Goal: Task Accomplishment & Management: Manage account settings

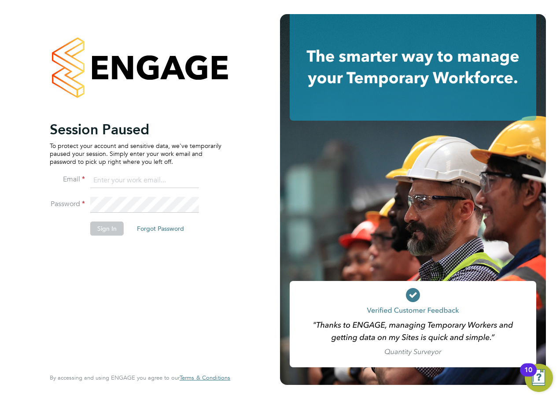
type input "silka.warrick-akerele@ncclondon.ac.uk"
drag, startPoint x: 104, startPoint y: 251, endPoint x: 106, endPoint y: 246, distance: 6.0
click at [105, 251] on div "Session Paused To protect your account and sensitive data, we've temporarily pa…" at bounding box center [136, 244] width 172 height 246
click at [103, 232] on button "Sign In" at bounding box center [106, 228] width 33 height 14
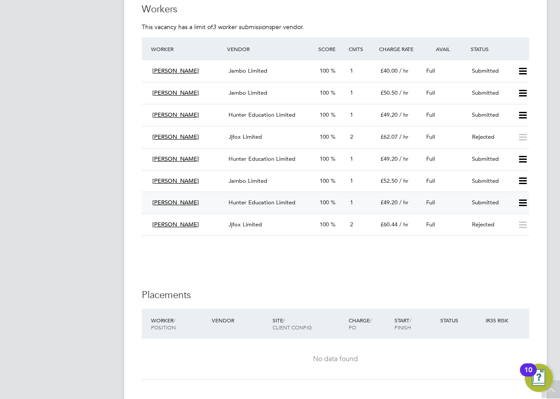
scroll to position [1556, 0]
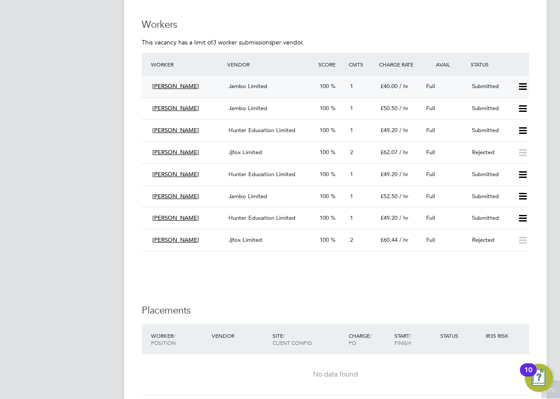
click at [168, 85] on span "[PERSON_NAME]" at bounding box center [175, 85] width 47 height 7
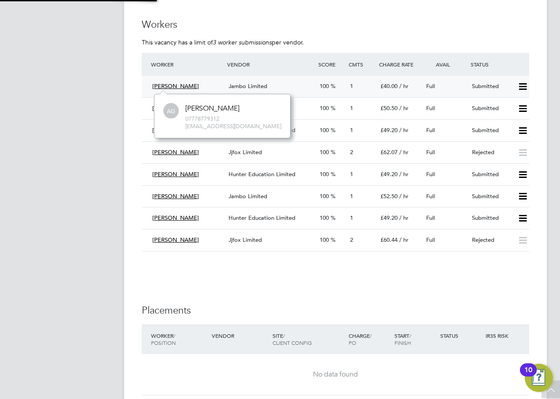
scroll to position [44, 133]
click at [253, 84] on span "Jambo Limited" at bounding box center [248, 85] width 39 height 7
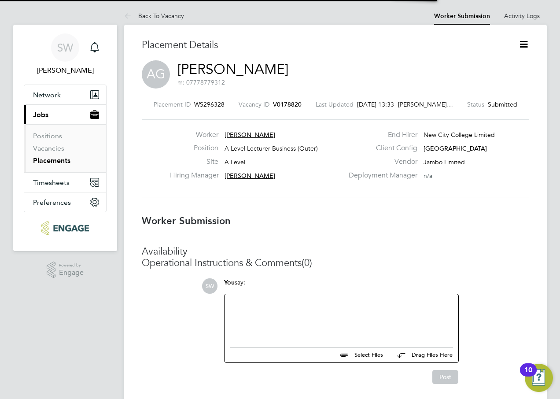
scroll to position [4, 4]
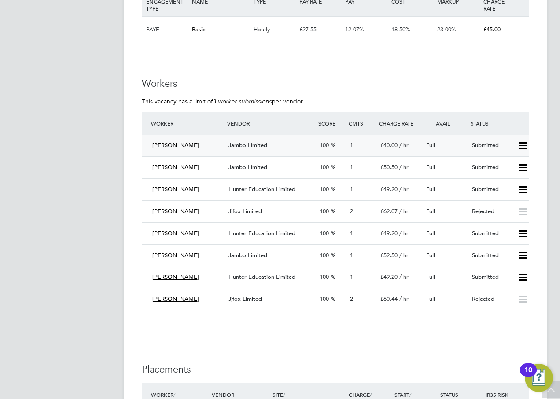
click at [234, 144] on span "Jambo Limited" at bounding box center [248, 144] width 39 height 7
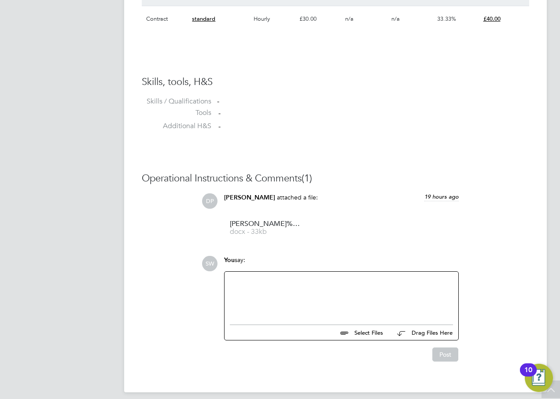
scroll to position [660, 0]
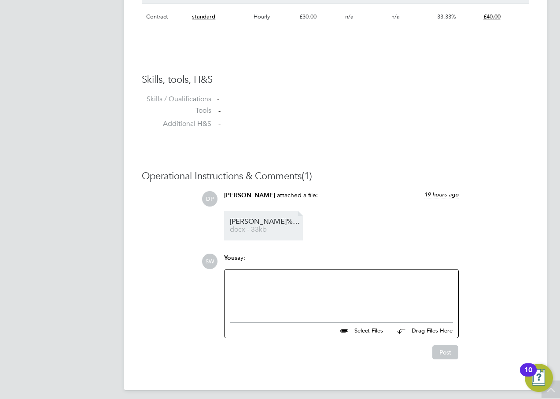
click at [270, 222] on span "[PERSON_NAME]%20HQ00249952" at bounding box center [265, 221] width 70 height 7
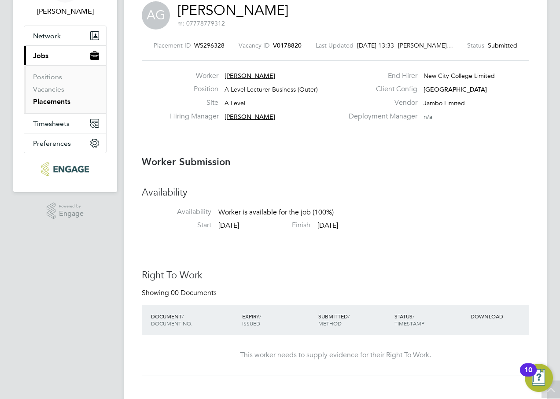
scroll to position [50, 0]
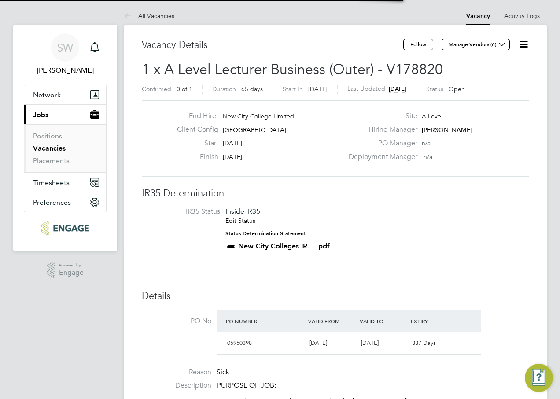
scroll to position [4, 4]
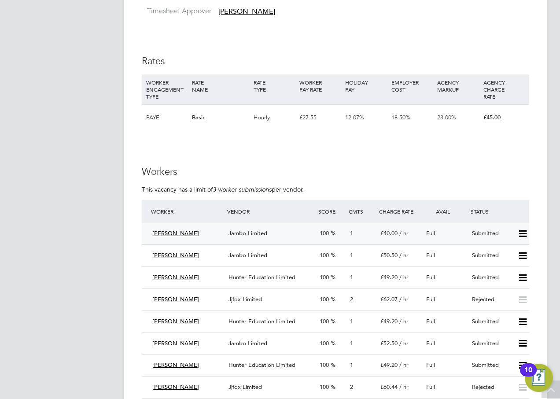
click at [525, 231] on icon at bounding box center [522, 233] width 11 height 7
click at [507, 262] on li "Reject" at bounding box center [511, 264] width 31 height 12
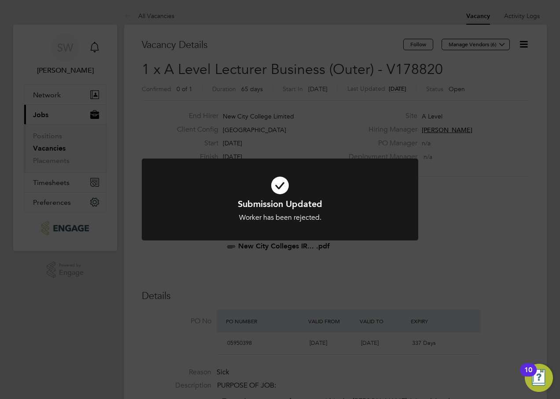
click at [505, 219] on div "Submission Updated Worker has been rejected. Cancel Okay" at bounding box center [280, 199] width 560 height 399
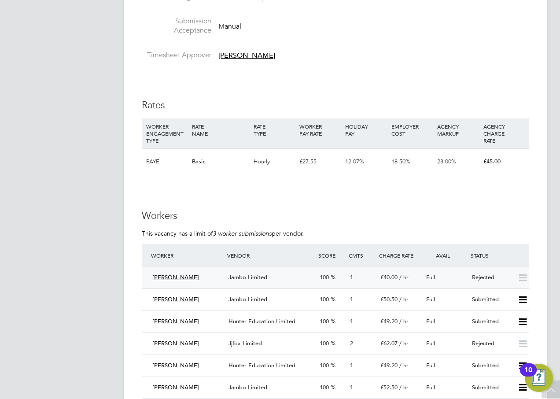
click at [255, 276] on span "Jambo Limited" at bounding box center [248, 276] width 39 height 7
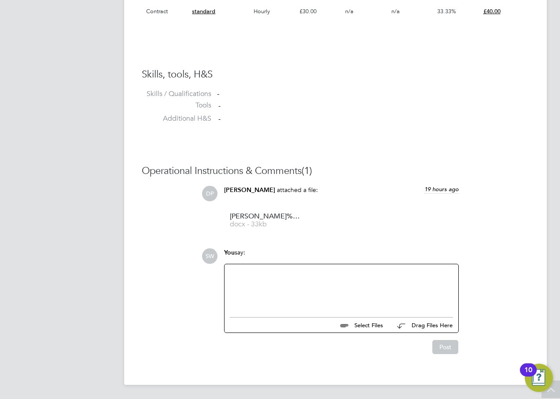
click at [295, 276] on div at bounding box center [341, 288] width 223 height 38
click at [272, 275] on div at bounding box center [341, 288] width 223 height 38
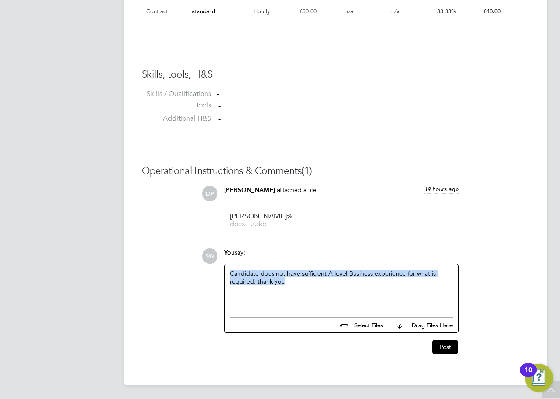
drag, startPoint x: 313, startPoint y: 281, endPoint x: 225, endPoint y: 276, distance: 88.2
click at [225, 276] on div "Candidate does not have sufficient A level Business experience for what is requ…" at bounding box center [342, 288] width 234 height 48
copy div "Candidate does not have sufficient A level Business experience for what is requ…"
click at [445, 343] on button "Post" at bounding box center [445, 347] width 26 height 14
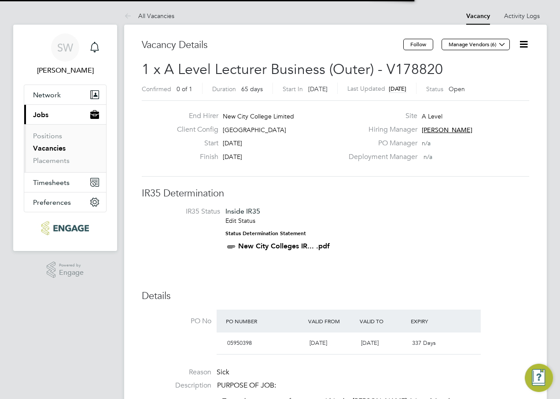
scroll to position [15, 83]
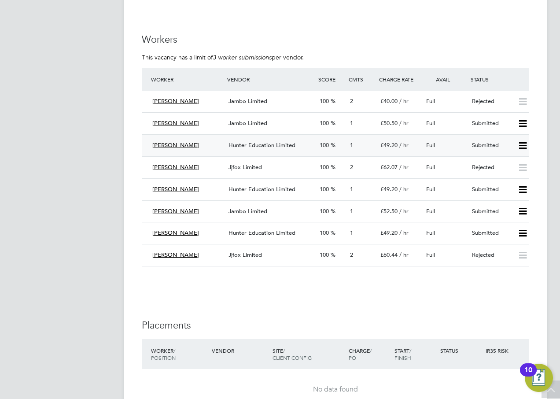
click at [175, 145] on span "[PERSON_NAME]" at bounding box center [175, 144] width 47 height 7
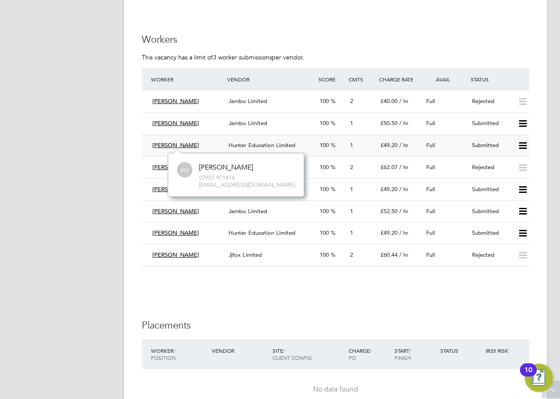
click at [240, 143] on span "Hunter Education Limited" at bounding box center [262, 144] width 67 height 7
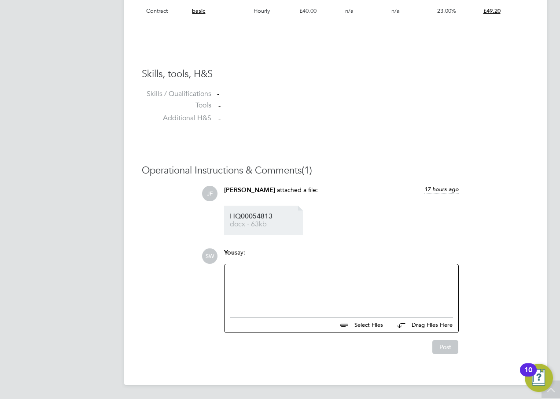
click at [257, 215] on span "HQ00054813" at bounding box center [265, 216] width 70 height 7
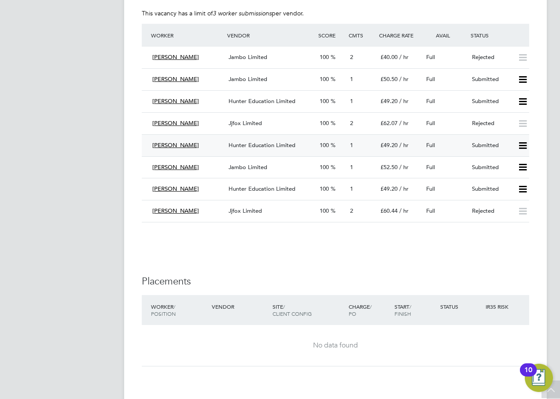
click at [166, 147] on span "[PERSON_NAME]" at bounding box center [175, 144] width 47 height 7
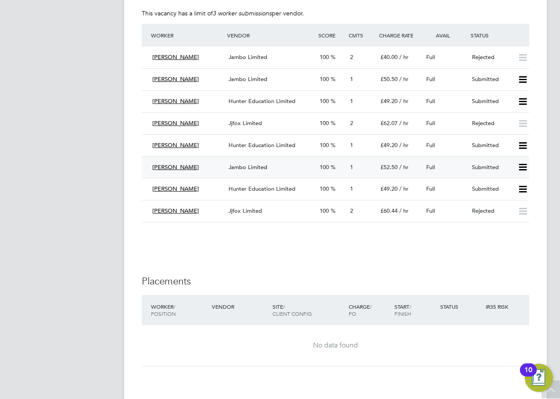
click at [519, 164] on icon at bounding box center [522, 167] width 11 height 7
click at [511, 197] on li "Reject" at bounding box center [511, 198] width 31 height 12
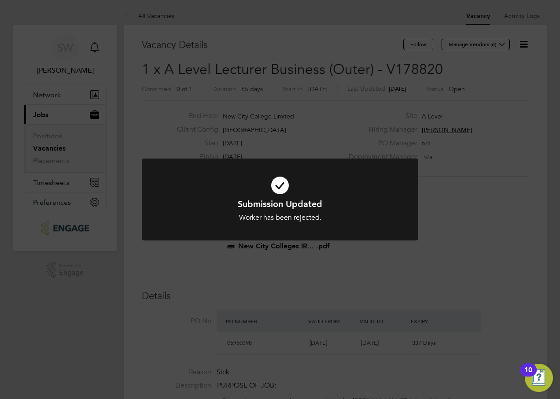
click at [478, 199] on div "Submission Updated Worker has been rejected. Cancel Okay" at bounding box center [280, 199] width 560 height 399
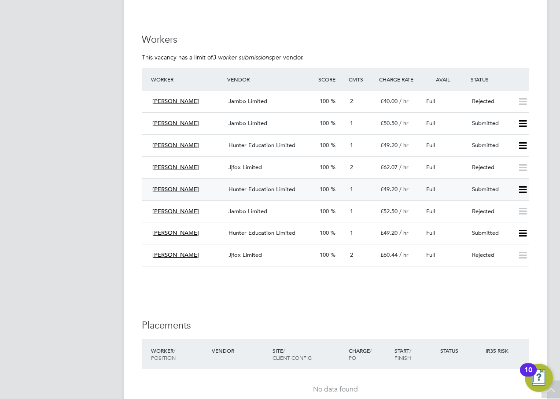
click at [166, 190] on span "[PERSON_NAME]" at bounding box center [175, 188] width 47 height 7
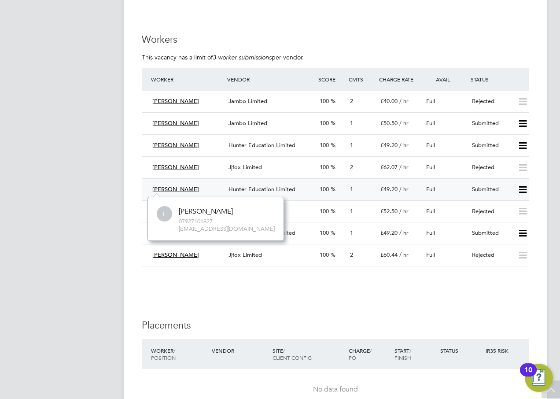
click at [243, 191] on span "Hunter Education Limited" at bounding box center [262, 188] width 67 height 7
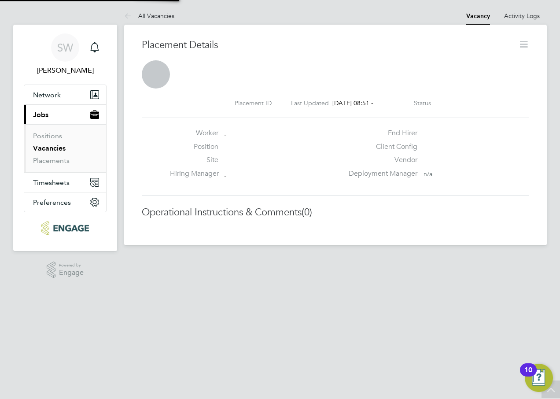
scroll to position [4, 4]
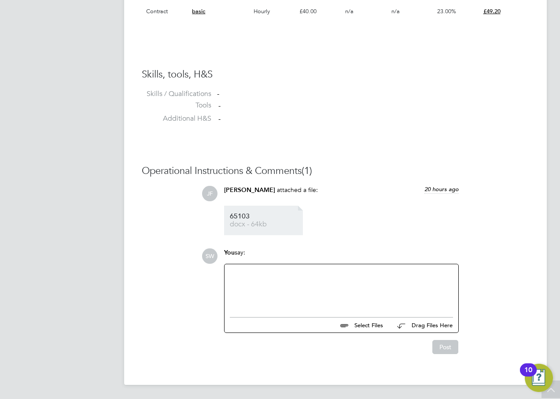
click at [245, 218] on span "65103" at bounding box center [265, 216] width 70 height 7
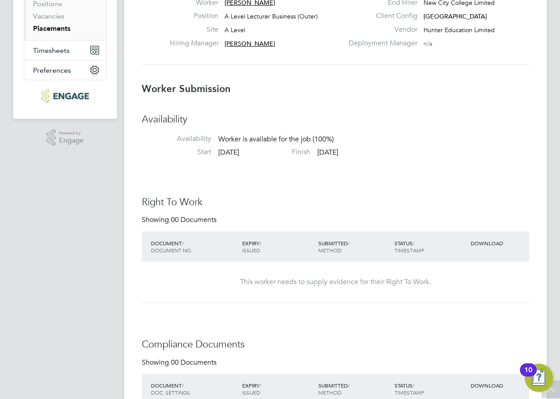
scroll to position [0, 0]
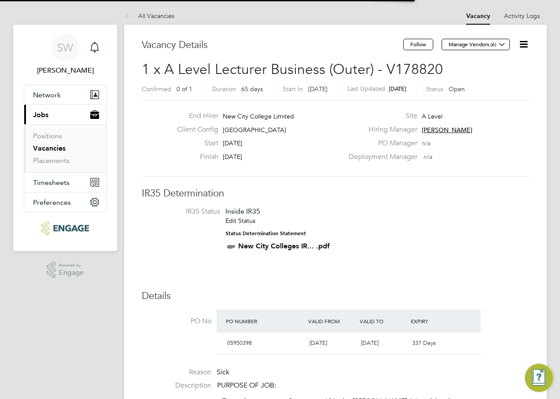
scroll to position [26, 62]
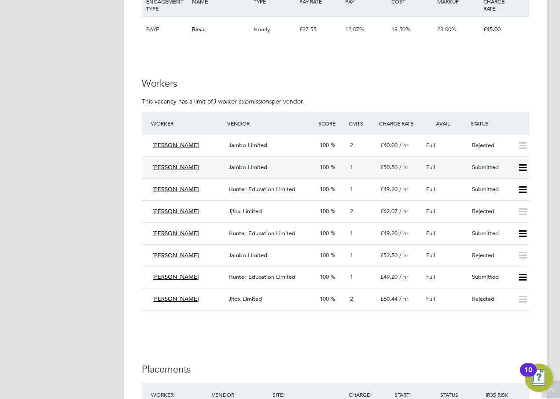
click at [250, 165] on span "Jambo Limited" at bounding box center [248, 166] width 39 height 7
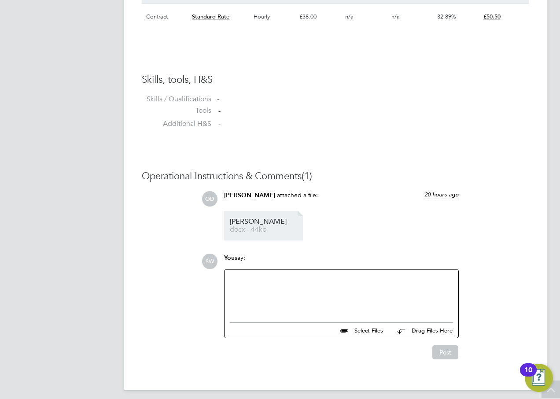
click at [252, 228] on span "docx - 44kb" at bounding box center [265, 229] width 70 height 7
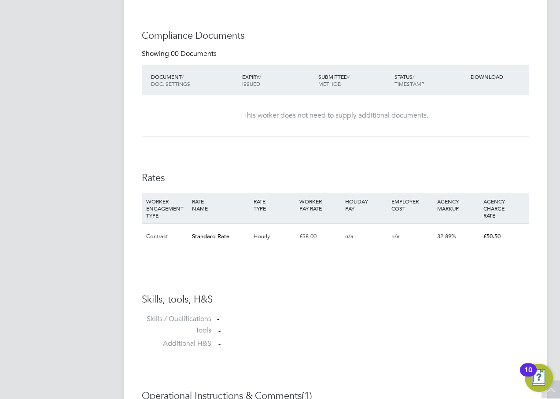
scroll to position [440, 0]
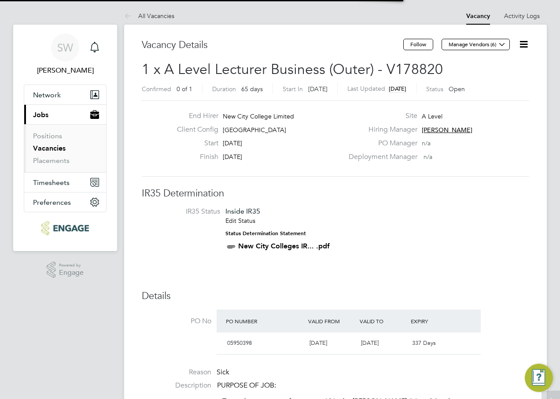
scroll to position [4, 4]
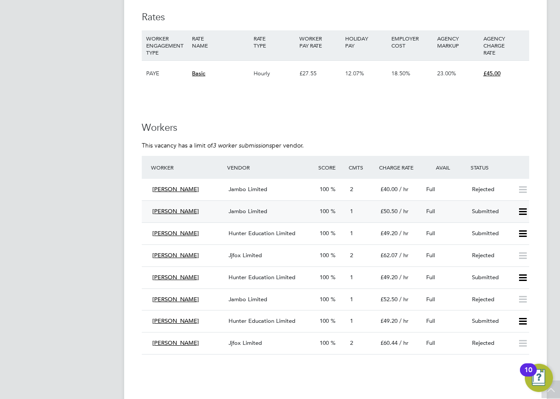
click at [520, 213] on icon at bounding box center [522, 211] width 11 height 7
click at [506, 242] on li "Reject" at bounding box center [511, 242] width 31 height 12
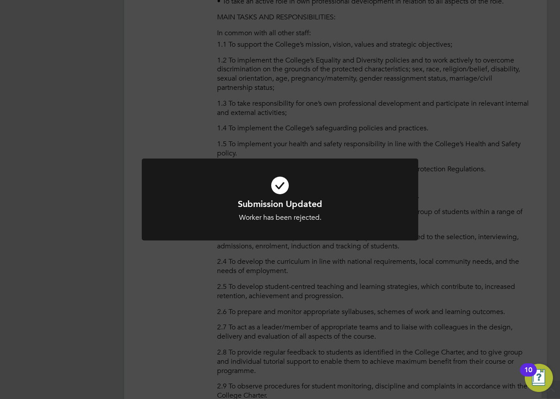
click at [471, 176] on div "Submission Updated Worker has been rejected. Cancel Okay" at bounding box center [280, 199] width 560 height 399
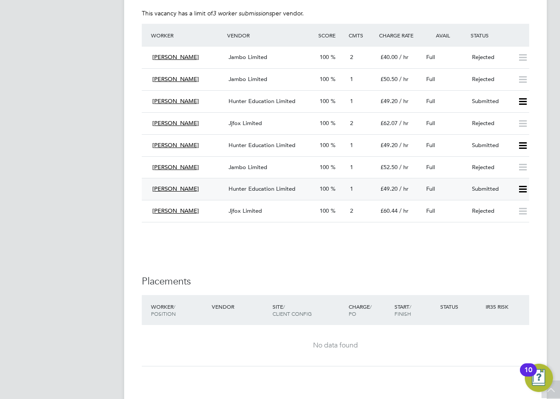
click at [250, 187] on span "Hunter Education Limited" at bounding box center [262, 188] width 67 height 7
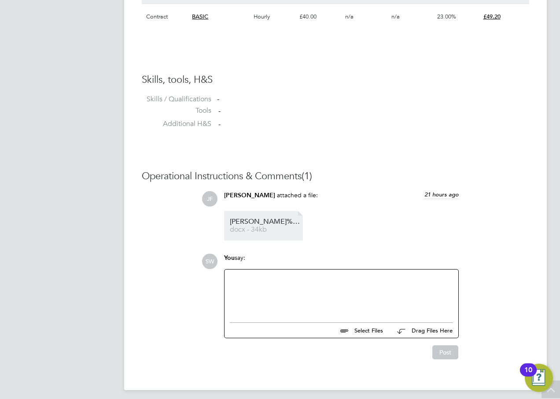
click at [246, 221] on span "[PERSON_NAME]%20REENA%20HQ00001907" at bounding box center [265, 221] width 70 height 7
